Goal: Complete application form: Complete application form

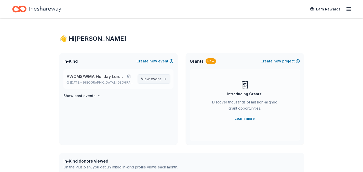
click at [158, 80] on span "event" at bounding box center [156, 79] width 10 height 4
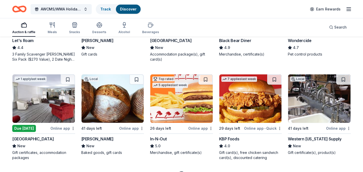
scroll to position [320, 0]
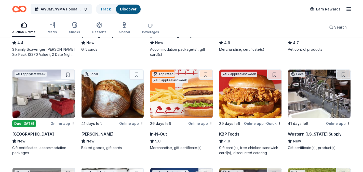
click at [304, 133] on div "Western Nevada Supply" at bounding box center [315, 134] width 54 height 6
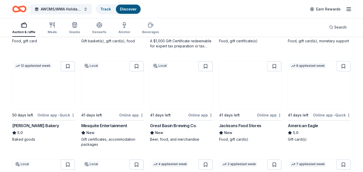
scroll to position [621, 0]
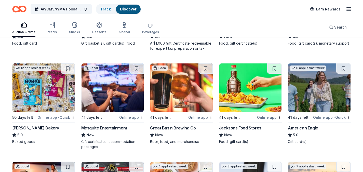
click at [297, 127] on div "American Eagle" at bounding box center [303, 128] width 30 height 6
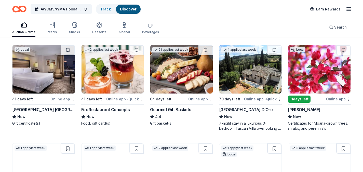
scroll to position [838, 0]
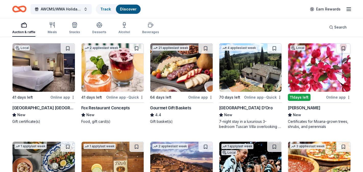
click at [105, 107] on div "Fox Restaurant Concepts" at bounding box center [105, 108] width 49 height 6
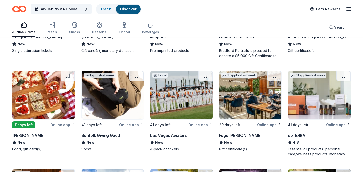
scroll to position [1331, 0]
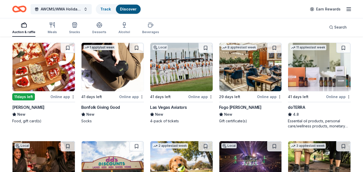
click at [59, 97] on div "Online app" at bounding box center [62, 97] width 25 height 6
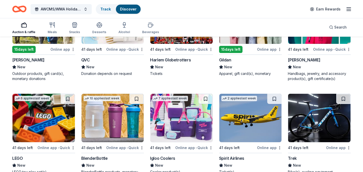
scroll to position [3281, 0]
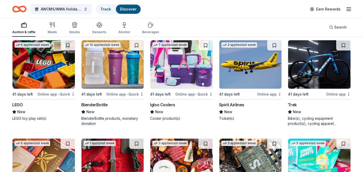
click at [88, 108] on div "BlenderBottle" at bounding box center [94, 105] width 27 height 6
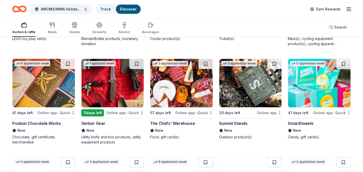
scroll to position [3367, 0]
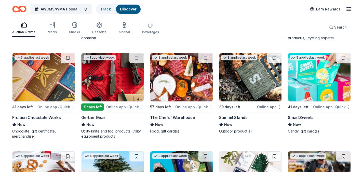
click at [246, 85] on img at bounding box center [251, 77] width 62 height 48
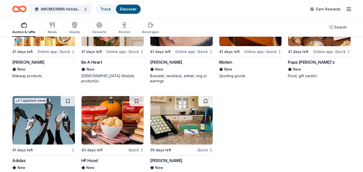
scroll to position [4023, 0]
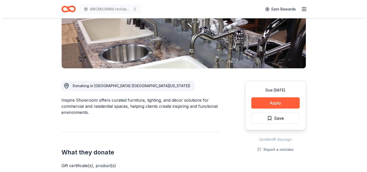
scroll to position [84, 0]
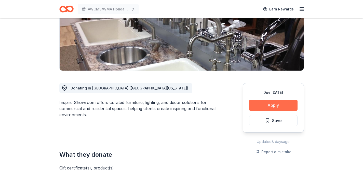
click at [258, 106] on button "Apply" at bounding box center [273, 105] width 48 height 11
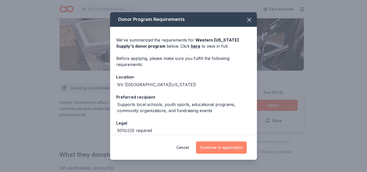
click at [223, 151] on button "Continue to application" at bounding box center [221, 148] width 51 height 12
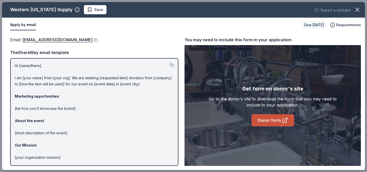
click at [262, 118] on link "Donor form" at bounding box center [273, 120] width 43 height 12
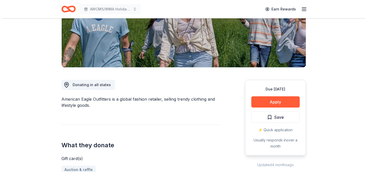
scroll to position [86, 0]
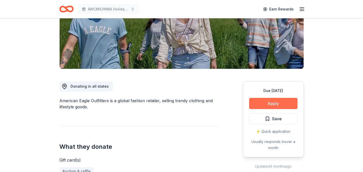
click at [265, 106] on button "Apply" at bounding box center [273, 103] width 48 height 11
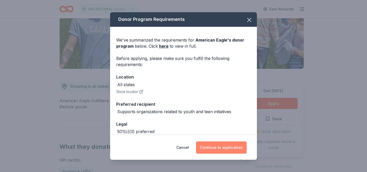
click at [214, 150] on button "Continue to application" at bounding box center [221, 148] width 51 height 12
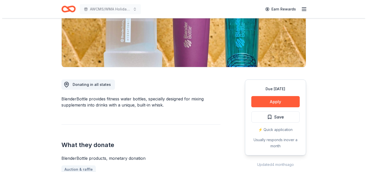
scroll to position [93, 0]
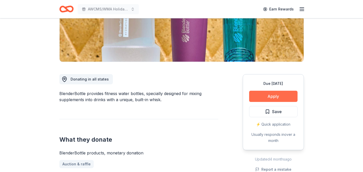
click at [268, 99] on button "Apply" at bounding box center [273, 96] width 48 height 11
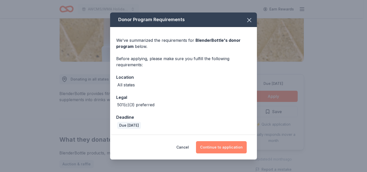
click at [216, 149] on button "Continue to application" at bounding box center [221, 147] width 51 height 12
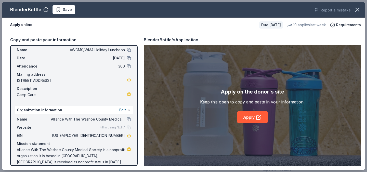
scroll to position [19, 0]
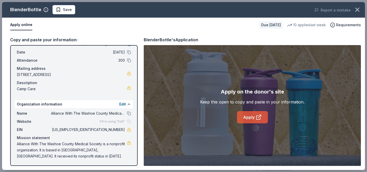
click at [246, 119] on link "Apply" at bounding box center [252, 117] width 31 height 12
